Goal: Information Seeking & Learning: Learn about a topic

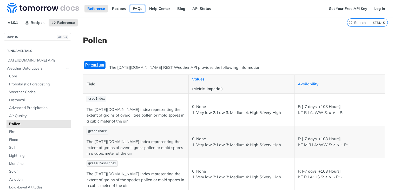
click at [133, 7] on link "FAQs" at bounding box center [137, 9] width 15 height 8
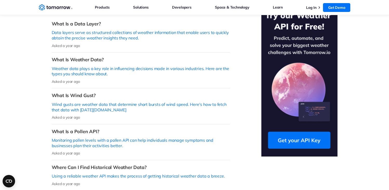
scroll to position [156, 0]
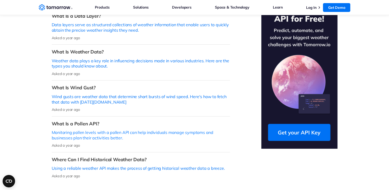
click at [61, 130] on p "Monitoring pollen levels with a pollen API can help individuals manage symptoms…" at bounding box center [141, 135] width 178 height 11
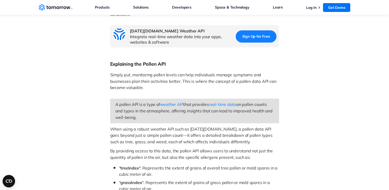
scroll to position [156, 0]
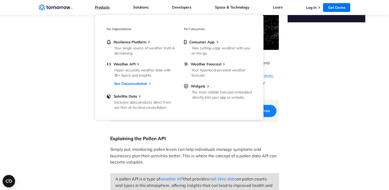
click at [102, 7] on link "Products" at bounding box center [102, 7] width 15 height 7
